Goal: Task Accomplishment & Management: Manage account settings

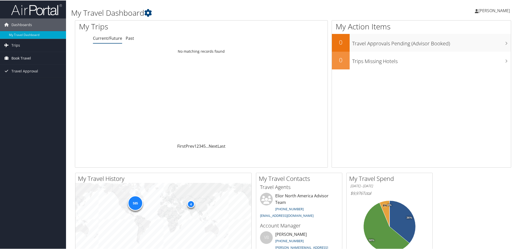
click at [11, 56] on span "Book Travel" at bounding box center [21, 58] width 20 height 13
click at [13, 80] on link "Book/Manage Online Trips" at bounding box center [33, 83] width 66 height 8
click at [127, 38] on link "Past" at bounding box center [130, 38] width 8 height 6
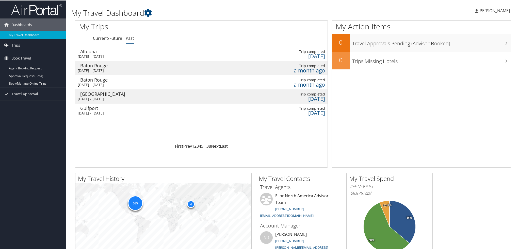
click at [89, 91] on div "Cincinnati" at bounding box center [109, 93] width 58 height 5
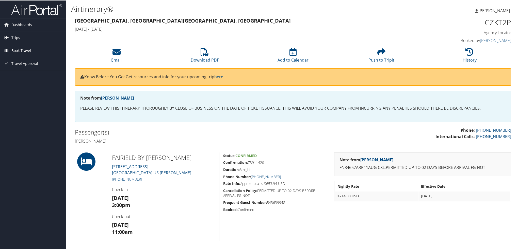
click at [12, 47] on span "Book Travel" at bounding box center [21, 50] width 20 height 13
click at [17, 73] on link "Book/Manage Online Trips" at bounding box center [33, 76] width 66 height 8
